Goal: Information Seeking & Learning: Get advice/opinions

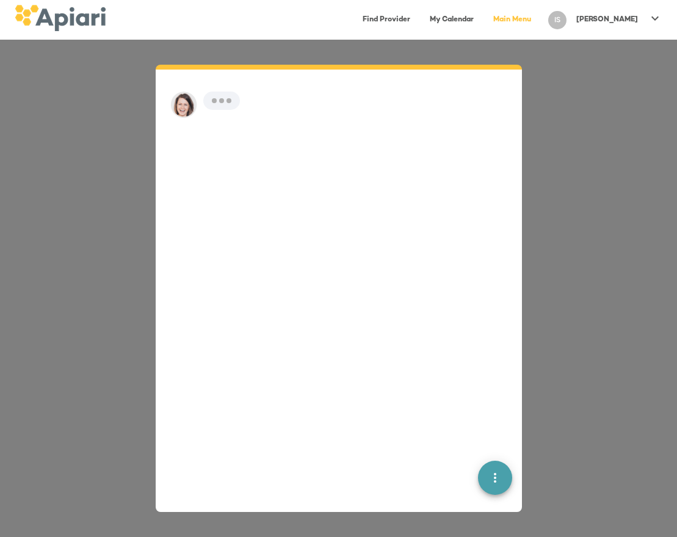
scroll to position [17, 0]
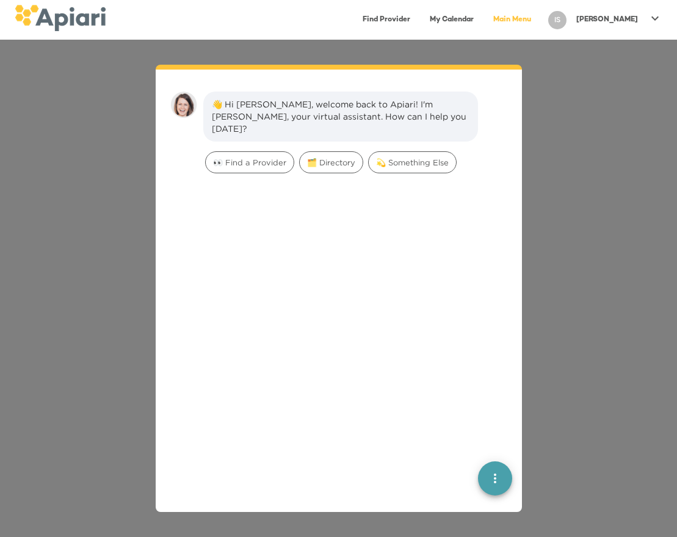
scroll to position [17, 0]
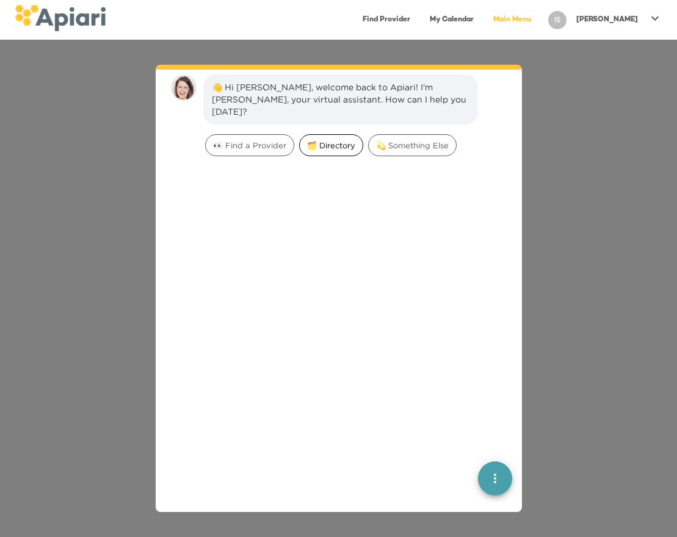
click at [339, 140] on span "🗂️ Directory" at bounding box center [331, 146] width 63 height 12
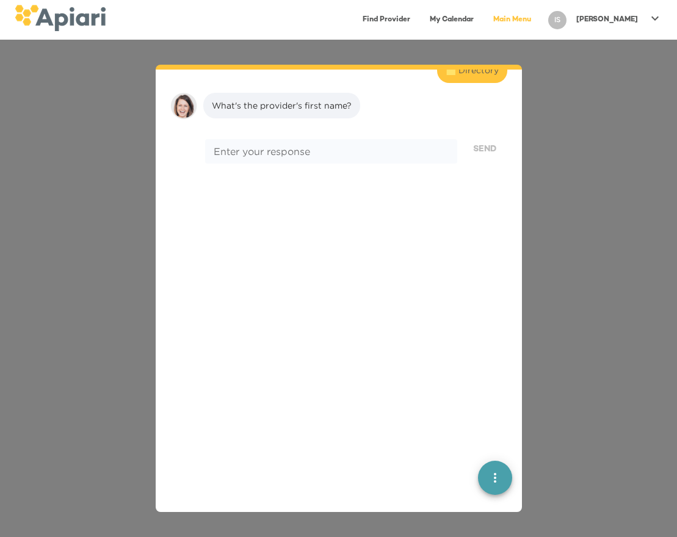
scroll to position [101, 0]
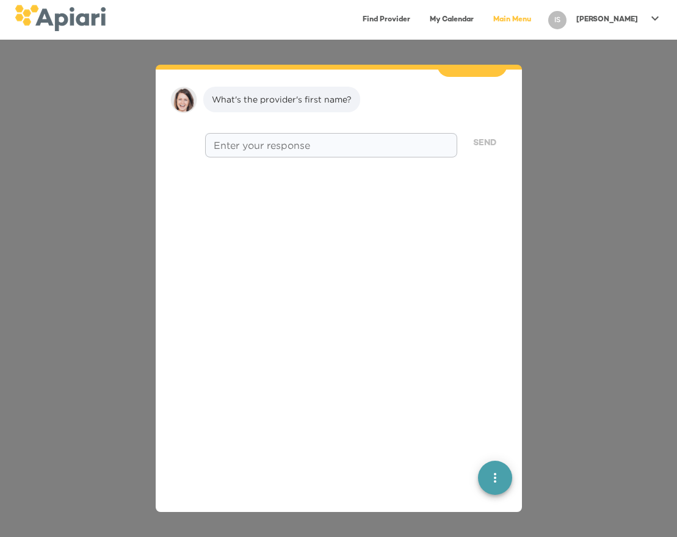
click at [351, 140] on div "* Enter your response" at bounding box center [330, 145] width 251 height 24
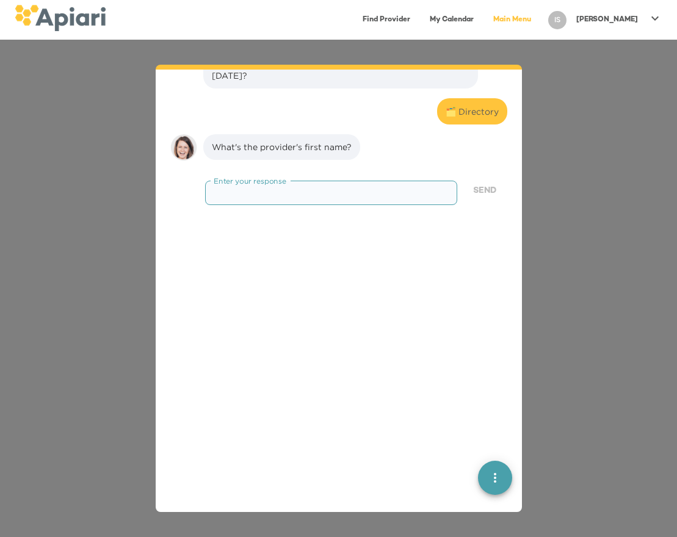
scroll to position [0, 0]
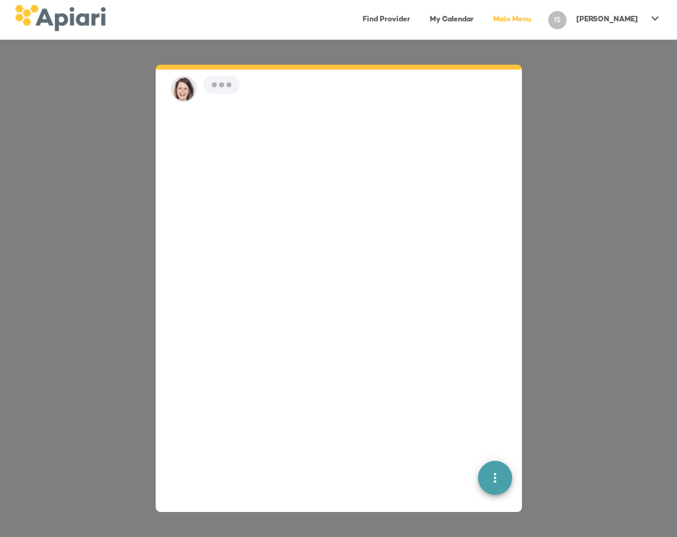
scroll to position [17, 0]
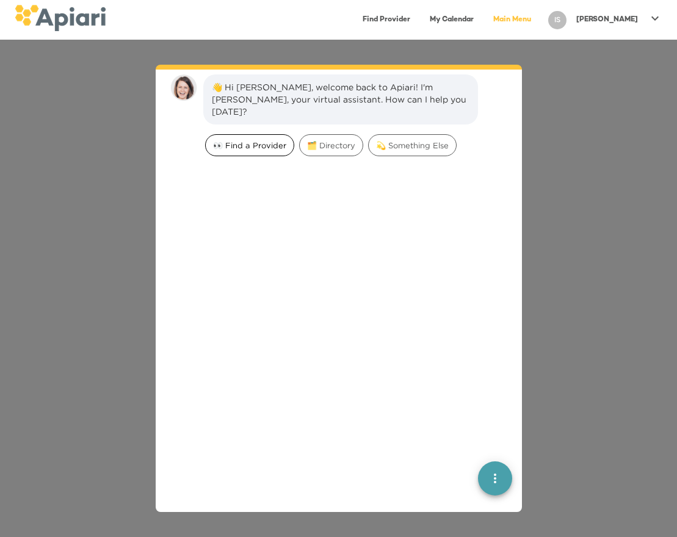
click at [218, 140] on span "👀 Find a Provider" at bounding box center [250, 146] width 88 height 12
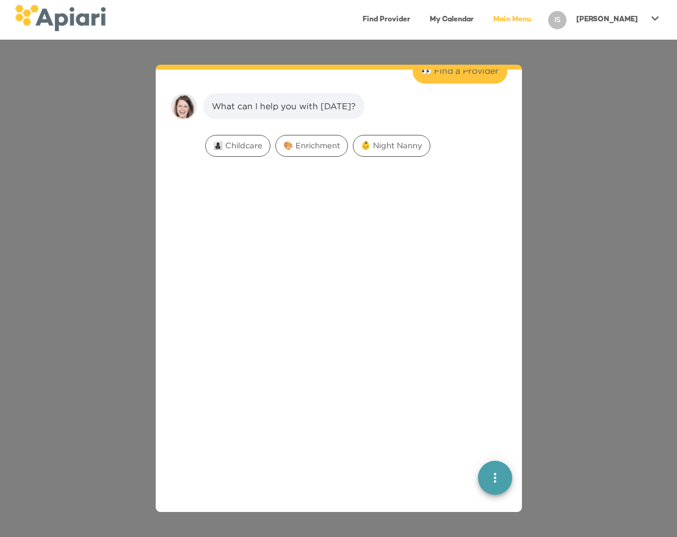
scroll to position [101, 0]
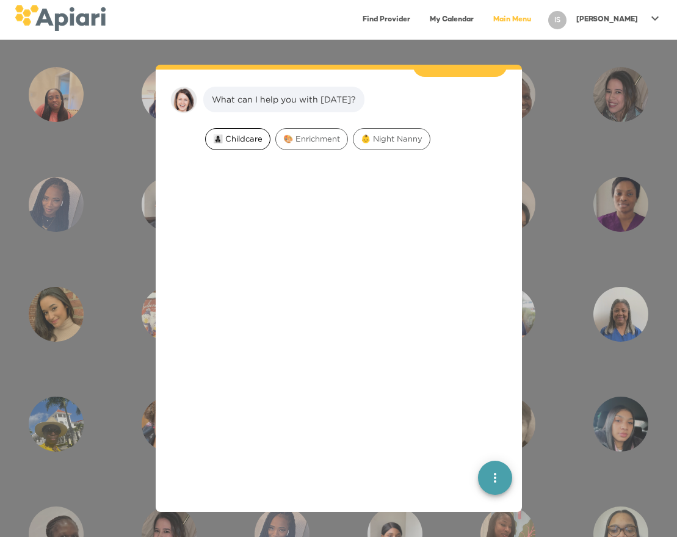
click at [233, 133] on span "👩‍👧‍👦 Childcare" at bounding box center [238, 139] width 64 height 12
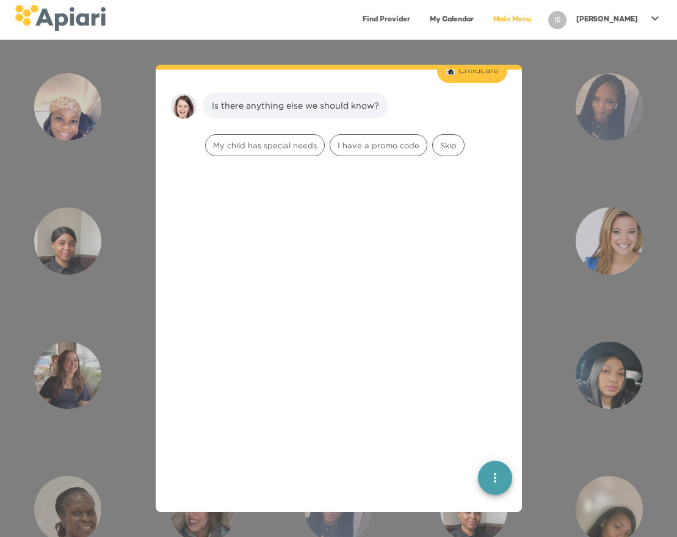
scroll to position [178, 0]
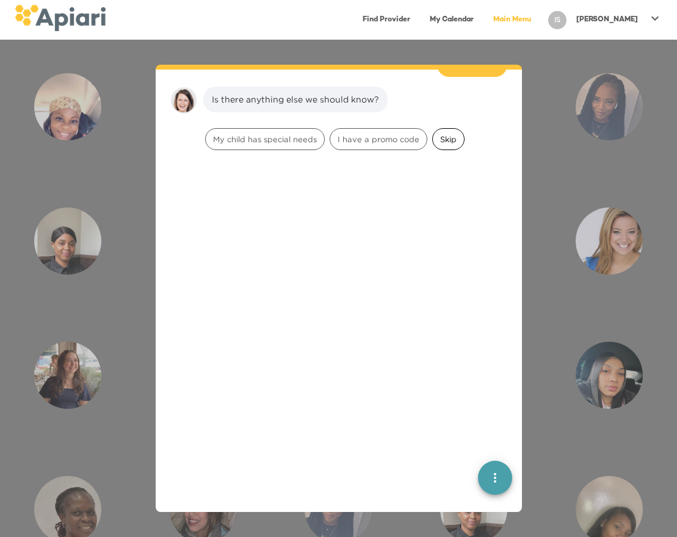
click at [451, 134] on span "Skip" at bounding box center [448, 140] width 31 height 12
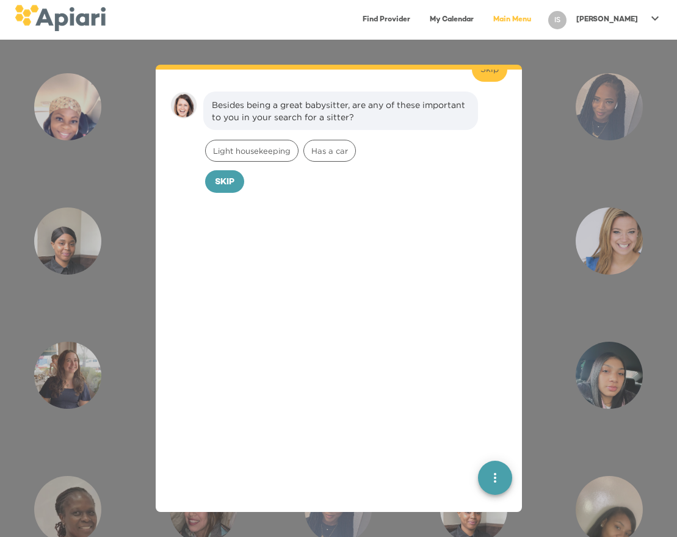
scroll to position [255, 0]
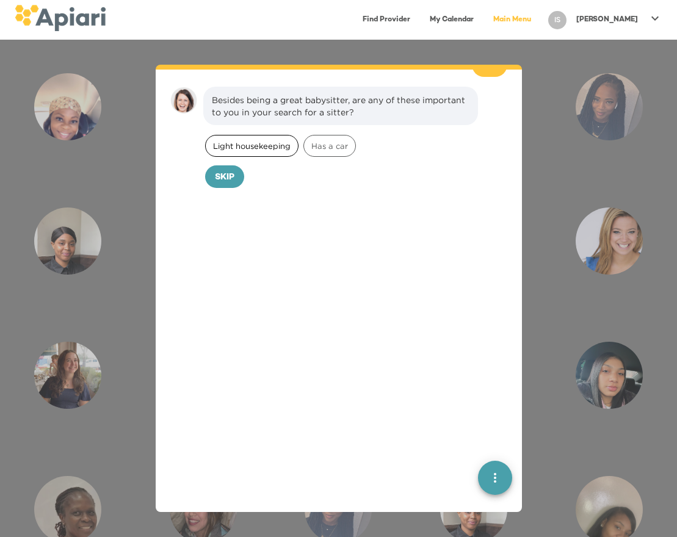
click at [252, 140] on span "Light housekeeping" at bounding box center [252, 146] width 92 height 12
click at [242, 170] on span "Confirm" at bounding box center [248, 177] width 40 height 15
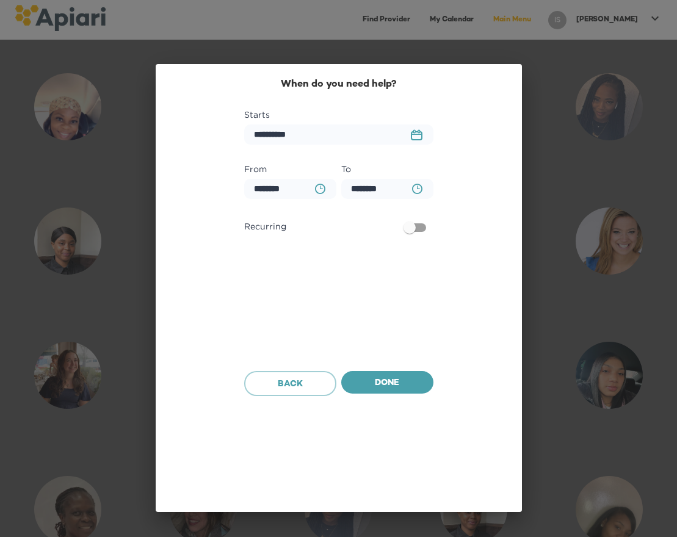
scroll to position [338, 0]
click at [385, 387] on span "Done" at bounding box center [387, 383] width 73 height 15
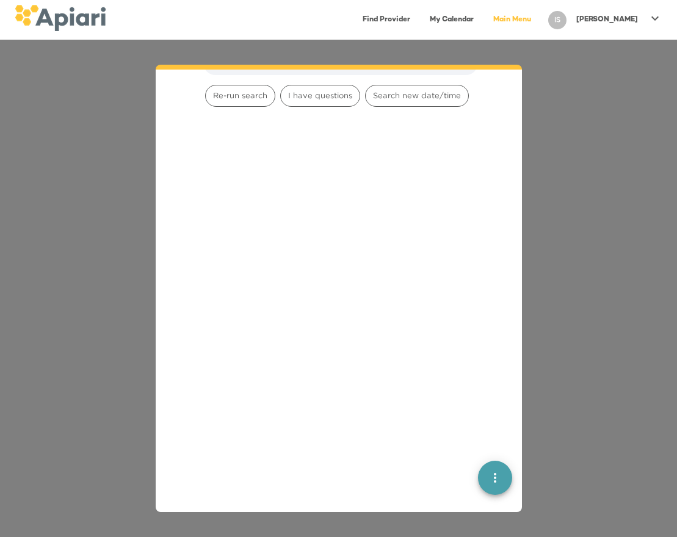
scroll to position [421, 0]
